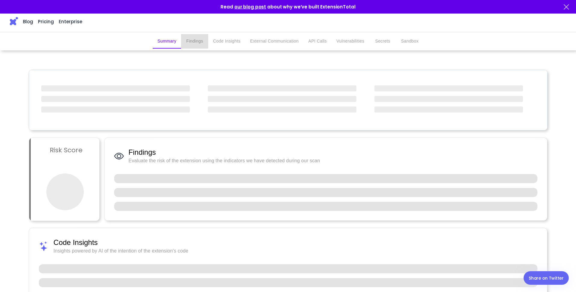
click at [192, 40] on button "Findings" at bounding box center [194, 41] width 27 height 14
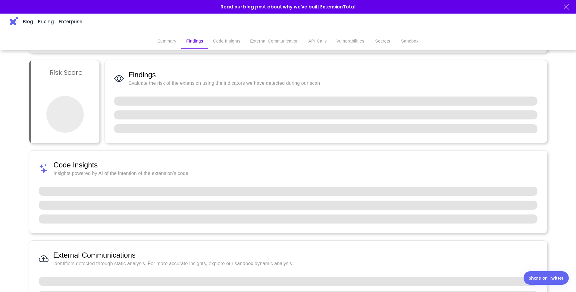
scroll to position [79, 0]
click at [18, 23] on div "Blog Pricing Enterprise" at bounding box center [41, 22] width 82 height 115
click at [14, 23] on img at bounding box center [14, 21] width 8 height 8
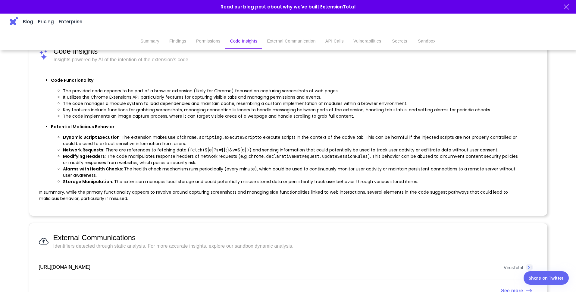
scroll to position [532, 0]
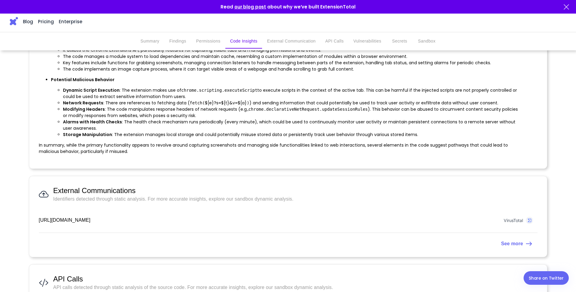
click at [517, 242] on strong "See more" at bounding box center [512, 243] width 22 height 5
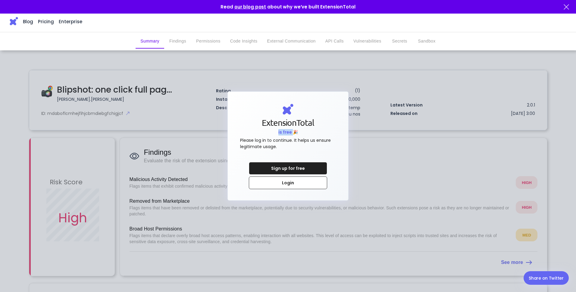
drag, startPoint x: 279, startPoint y: 131, endPoint x: 293, endPoint y: 132, distance: 14.8
click at [293, 132] on div "ExtensionTotal is free 🎉" at bounding box center [288, 125] width 55 height 19
click at [293, 132] on div "is free 🎉" at bounding box center [289, 132] width 20 height 6
drag, startPoint x: 292, startPoint y: 131, endPoint x: 271, endPoint y: 131, distance: 20.5
click at [271, 131] on div "ExtensionTotal is free 🎉" at bounding box center [288, 125] width 55 height 19
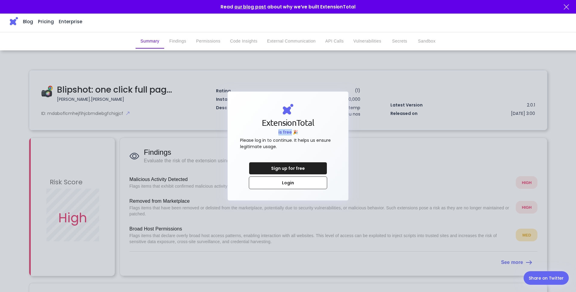
copy div "is free"
